Goal: Transaction & Acquisition: Purchase product/service

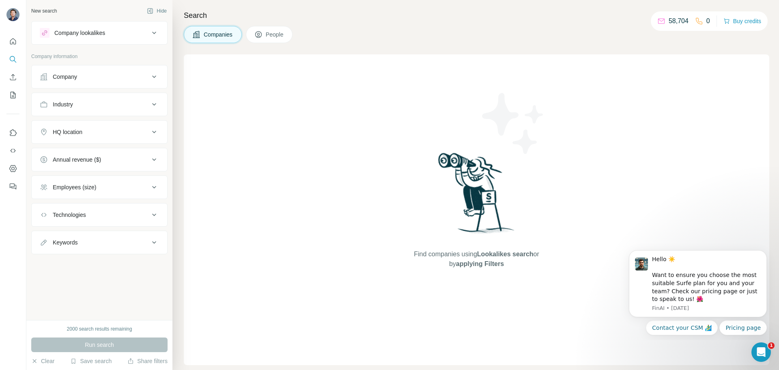
click at [278, 37] on span "People" at bounding box center [275, 34] width 19 height 8
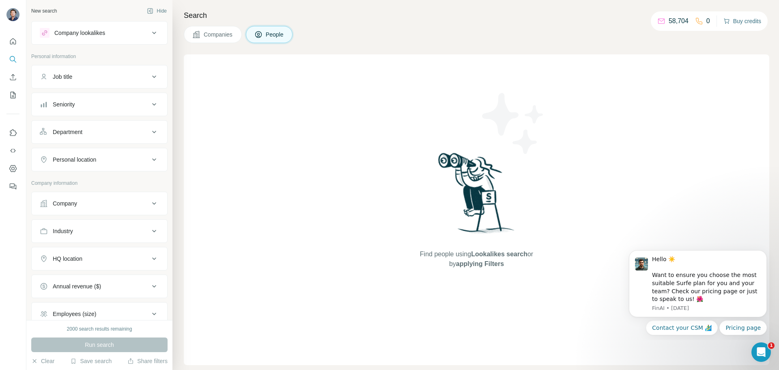
click at [736, 19] on button "Buy credits" at bounding box center [743, 20] width 38 height 11
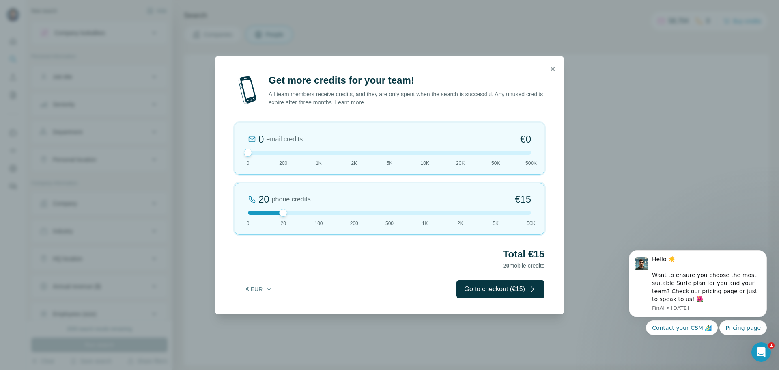
drag, startPoint x: 282, startPoint y: 152, endPoint x: 233, endPoint y: 154, distance: 50.0
click at [234, 154] on div "Get more credits for your team! All team members receive credits, and they are …" at bounding box center [389, 194] width 349 height 240
click at [283, 213] on div at bounding box center [283, 213] width 8 height 8
click at [520, 289] on button "Go to checkout (€15)" at bounding box center [501, 289] width 88 height 18
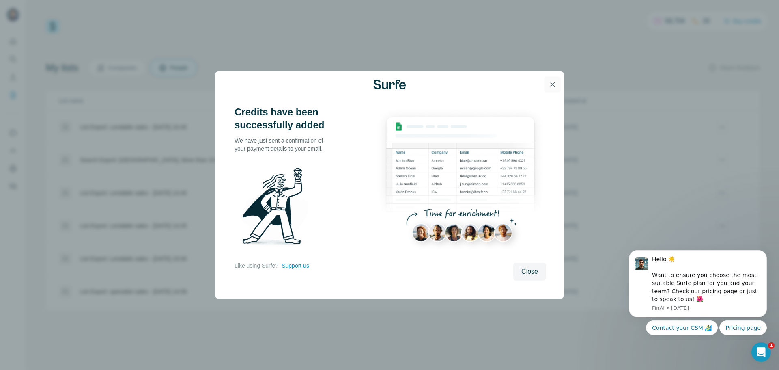
click at [554, 84] on icon "button" at bounding box center [553, 84] width 8 height 8
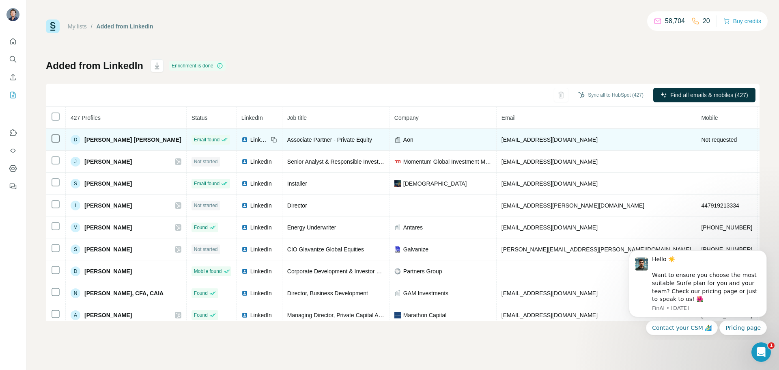
click at [701, 142] on span "Not requested" at bounding box center [719, 139] width 36 height 6
click at [52, 138] on div at bounding box center [56, 139] width 10 height 10
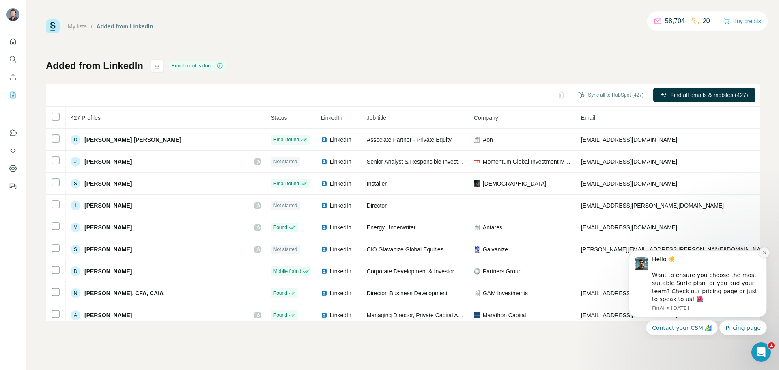
click at [765, 250] on icon "Dismiss notification" at bounding box center [765, 252] width 4 height 4
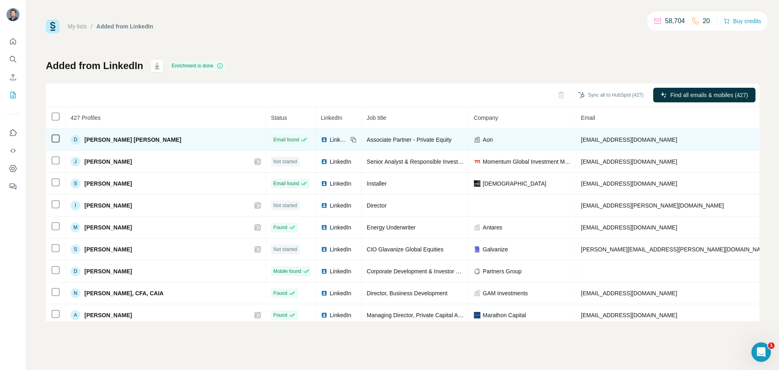
click at [89, 139] on span "[PERSON_NAME] [PERSON_NAME]" at bounding box center [132, 140] width 97 height 8
click at [581, 142] on span "[EMAIL_ADDRESS][DOMAIN_NAME]" at bounding box center [629, 139] width 96 height 6
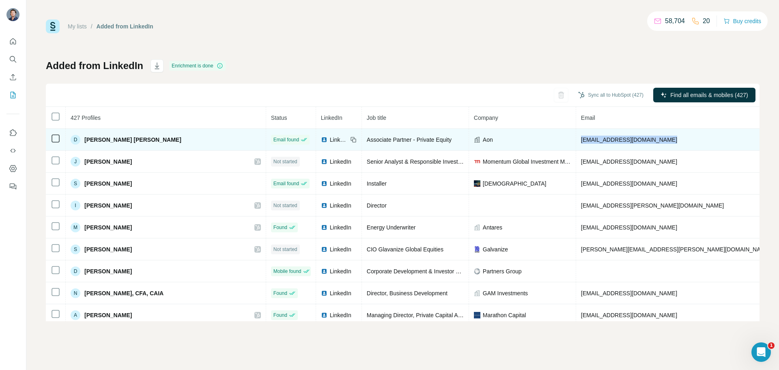
click at [581, 142] on span "[EMAIL_ADDRESS][DOMAIN_NAME]" at bounding box center [629, 139] width 96 height 6
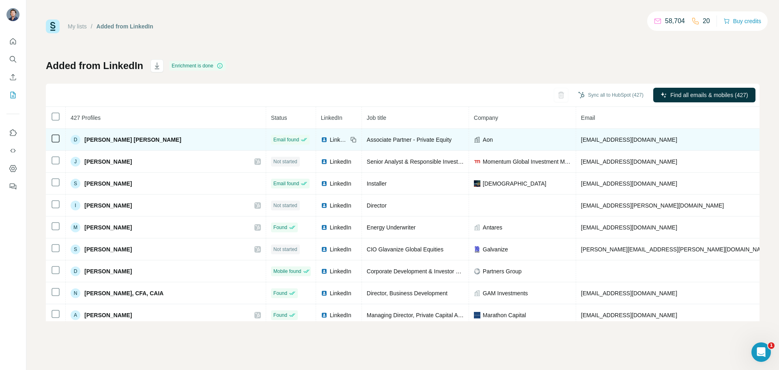
click at [380, 141] on span "Associate Partner - Private Equity" at bounding box center [409, 139] width 85 height 6
click at [330, 140] on span "LinkedIn" at bounding box center [339, 140] width 18 height 8
